Goal: Information Seeking & Learning: Learn about a topic

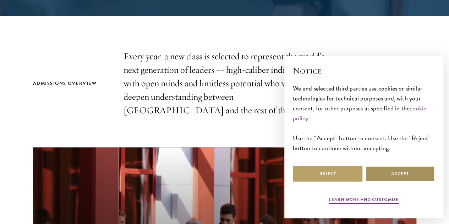
click at [381, 166] on button "Accept" at bounding box center [400, 174] width 70 height 16
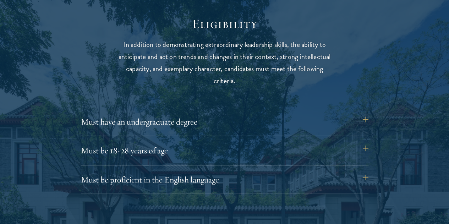
scroll to position [910, 0]
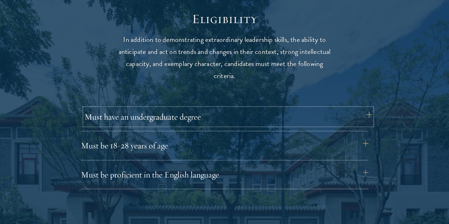
click at [275, 113] on button "Must have an undergraduate degree" at bounding box center [228, 116] width 288 height 17
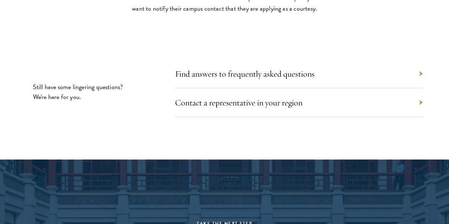
scroll to position [3376, 0]
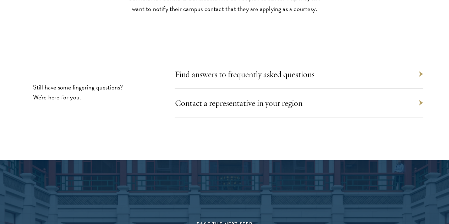
click at [268, 89] on div "Find answers to frequently asked questions" at bounding box center [299, 74] width 248 height 29
click at [269, 80] on link "Find answers to frequently asked questions" at bounding box center [248, 74] width 140 height 11
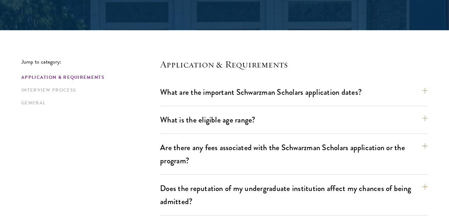
scroll to position [152, 0]
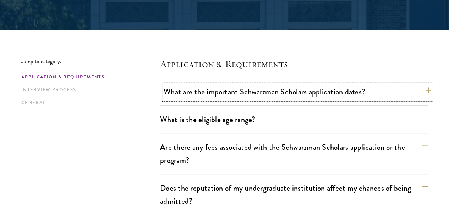
click at [229, 88] on button "What are the important Schwarzman Scholars application dates?" at bounding box center [298, 92] width 268 height 16
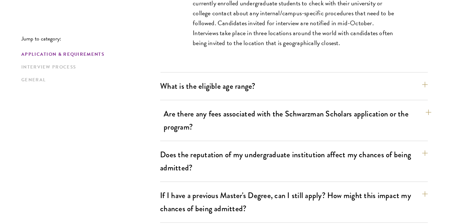
scroll to position [436, 0]
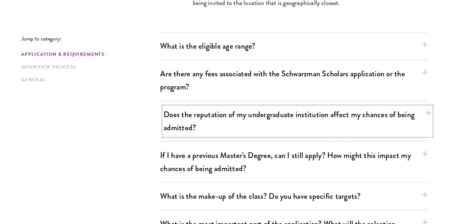
click at [234, 106] on button "Does the reputation of my undergraduate institution affect my chances of being …" at bounding box center [298, 120] width 268 height 29
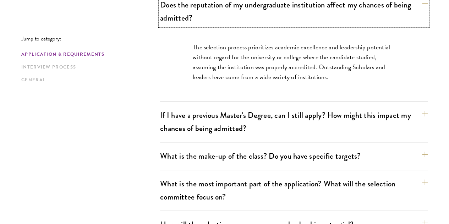
scroll to position [337, 0]
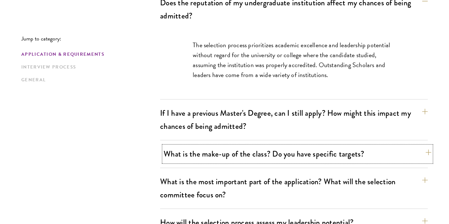
click at [273, 146] on button "What is the make-up of the class? Do you have specific targets?" at bounding box center [298, 154] width 268 height 16
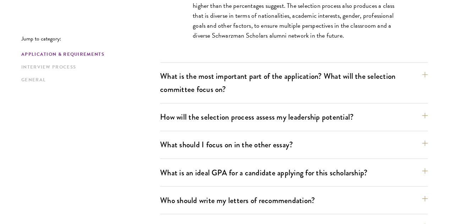
scroll to position [521, 0]
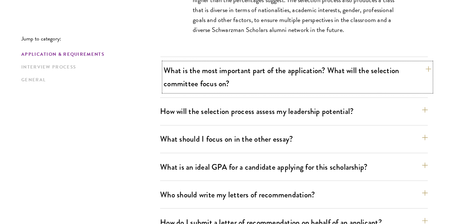
click at [245, 62] on button "What is the most important part of the application? What will the selection com…" at bounding box center [298, 76] width 268 height 29
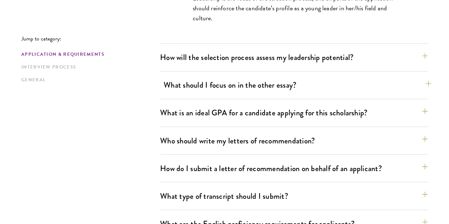
scroll to position [534, 0]
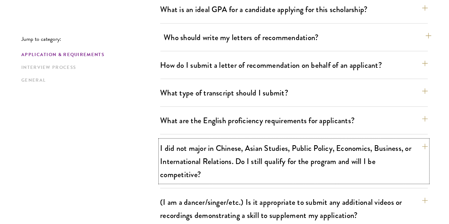
click at [273, 140] on button "I did not major in Chinese, Asian Studies, Public Policy, Economics, Business, …" at bounding box center [294, 161] width 268 height 42
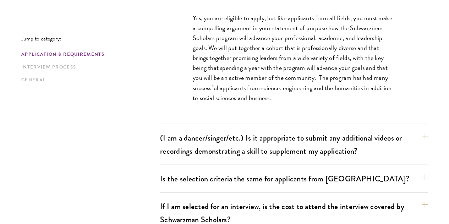
scroll to position [722, 0]
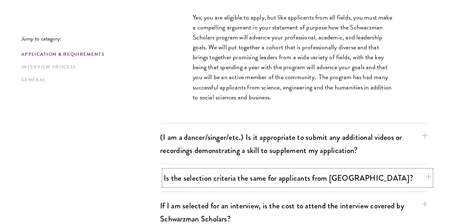
click at [270, 170] on button "Is the selection criteria the same for applicants from China?" at bounding box center [298, 178] width 268 height 16
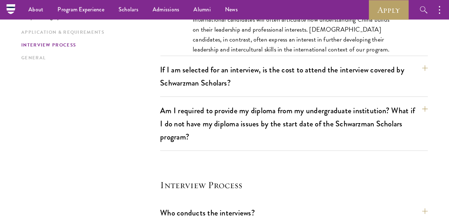
scroll to position [821, 0]
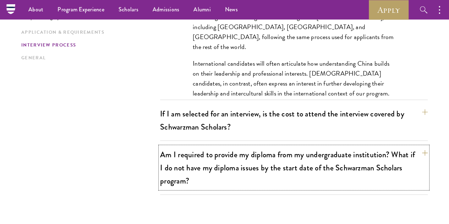
click at [270, 147] on button "Am I required to provide my diploma from my undergraduate institution? What if …" at bounding box center [294, 168] width 268 height 42
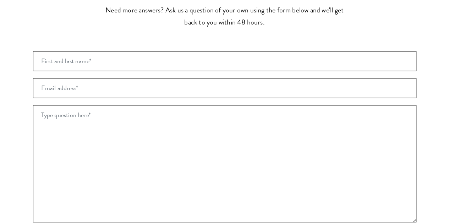
scroll to position [1593, 0]
